Goal: Information Seeking & Learning: Compare options

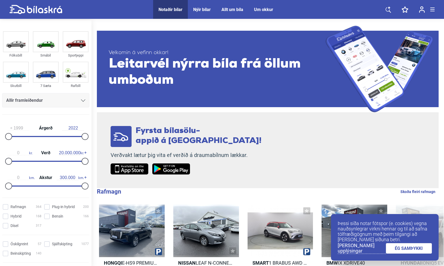
click at [421, 245] on link "ÉG SAMÞYKKI" at bounding box center [409, 248] width 46 height 11
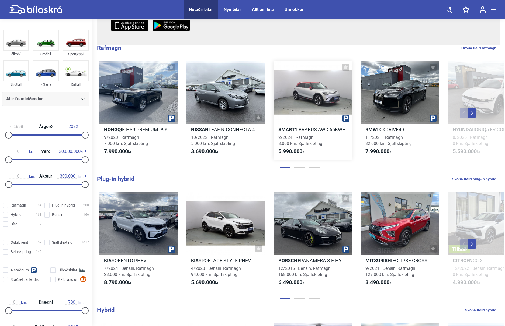
scroll to position [180, 0]
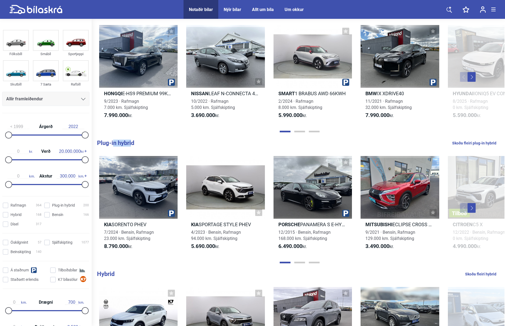
drag, startPoint x: 113, startPoint y: 143, endPoint x: 130, endPoint y: 143, distance: 17.0
click at [130, 143] on b "Plug-in hybrid" at bounding box center [115, 143] width 37 height 7
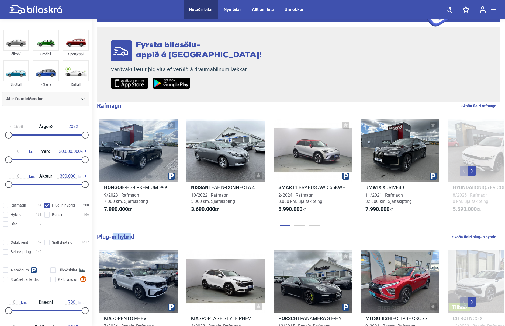
click at [130, 143] on div "Hongqi E-HS9 PREMIUM 99KWH 9/2023 · Rafmagn 7.000 km. Sjálfskipting 7.990.000 k…" at bounding box center [298, 171] width 412 height 115
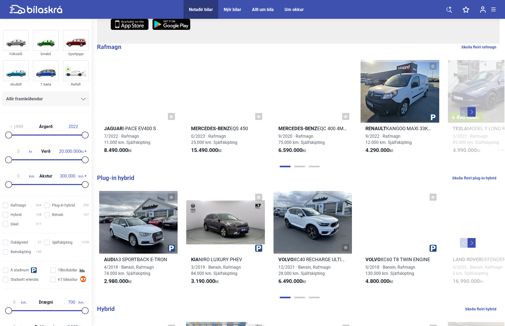
scroll to position [180, 0]
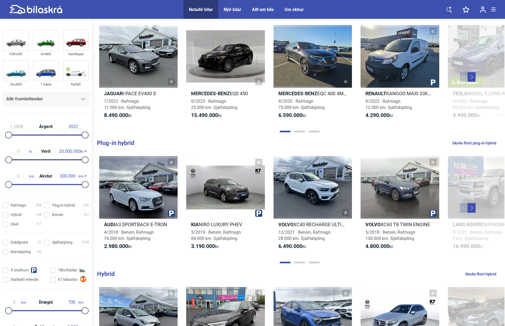
click at [444, 144] on link "Skoða fleiri plug-in hybrid" at bounding box center [474, 143] width 44 height 7
checkbox hybrid "true"
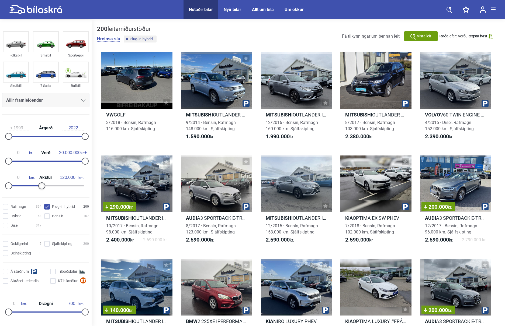
type input "110.000"
drag, startPoint x: 81, startPoint y: 186, endPoint x: 33, endPoint y: 183, distance: 47.7
click at [33, 183] on div at bounding box center [36, 186] width 7 height 7
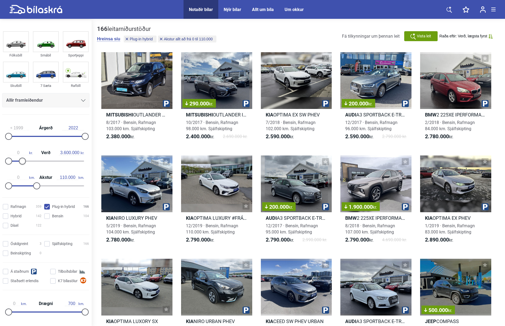
type input "3.500.000"
drag, startPoint x: 82, startPoint y: 162, endPoint x: 20, endPoint y: 159, distance: 61.8
click at [20, 159] on div at bounding box center [22, 161] width 7 height 7
